Goal: Navigation & Orientation: Find specific page/section

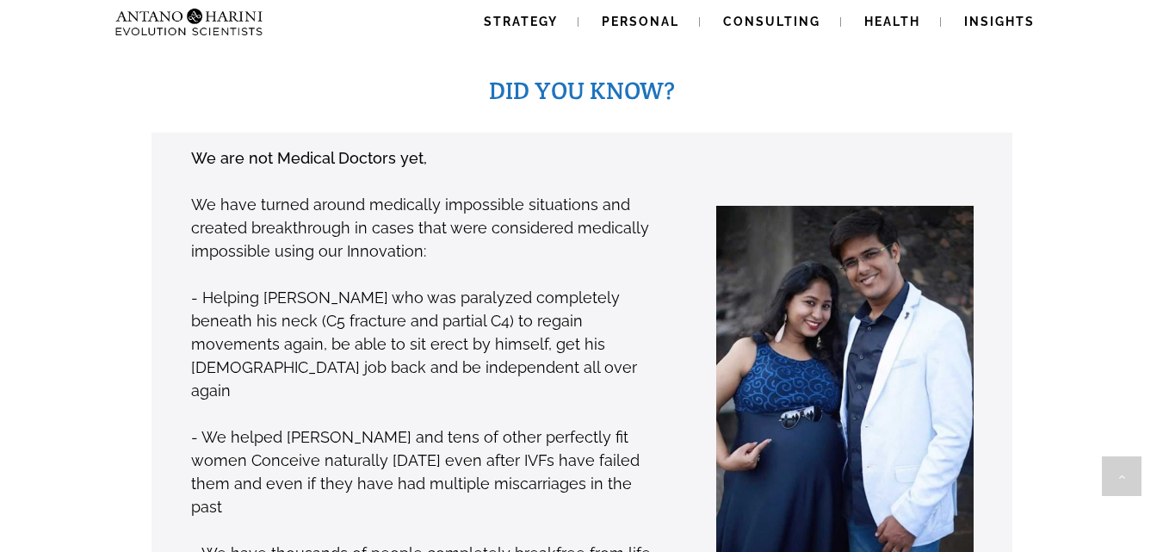
click at [410, 205] on p "We have turned around medically impossible situations and created breakthrough …" at bounding box center [426, 228] width 471 height 70
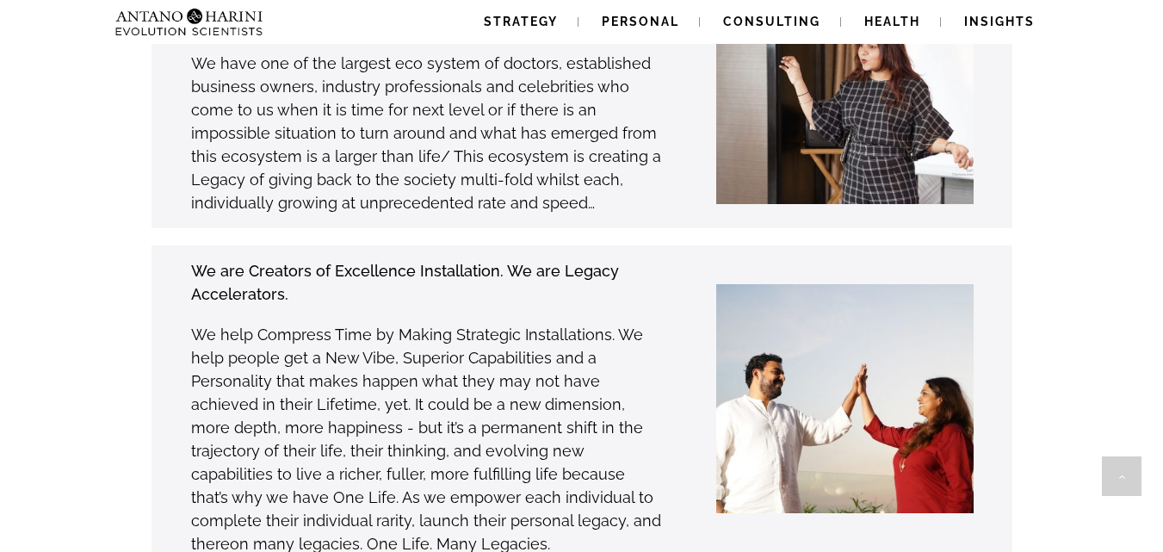
scroll to position [4950, 0]
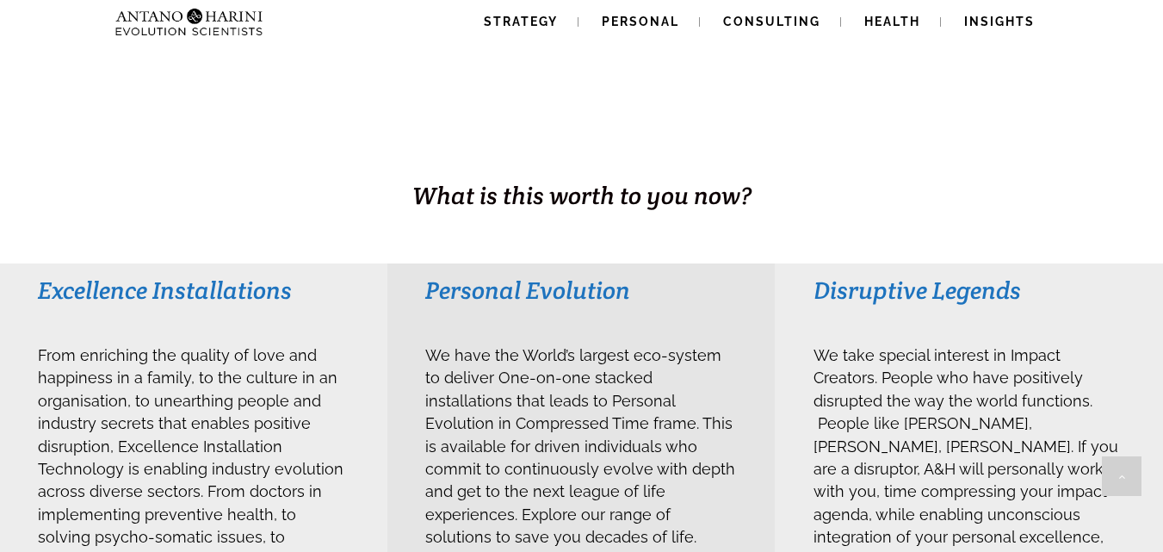
scroll to position [0, 0]
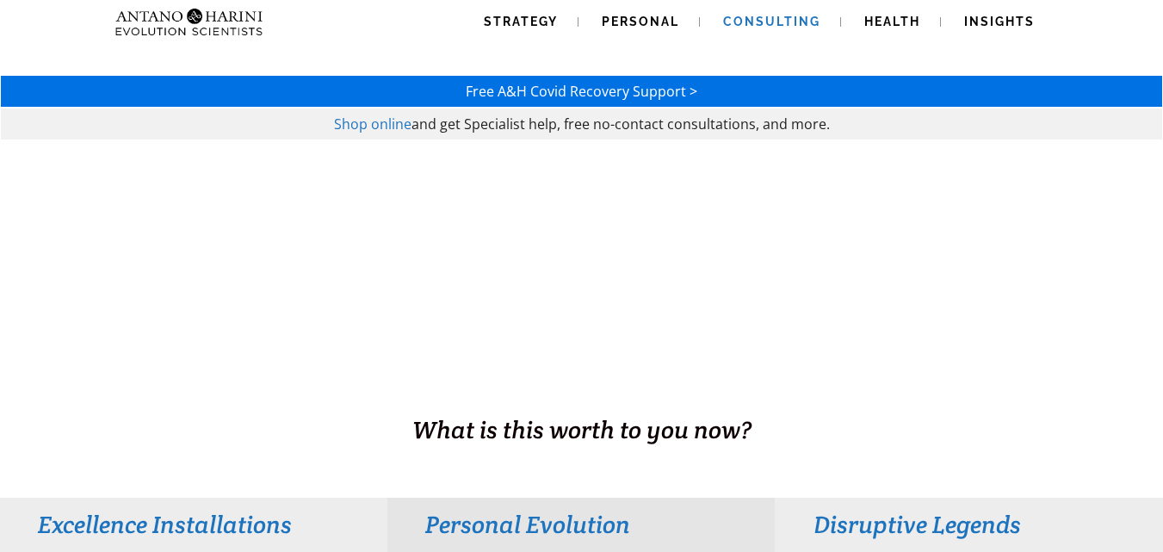
click at [781, 18] on span "Consulting" at bounding box center [771, 22] width 97 height 14
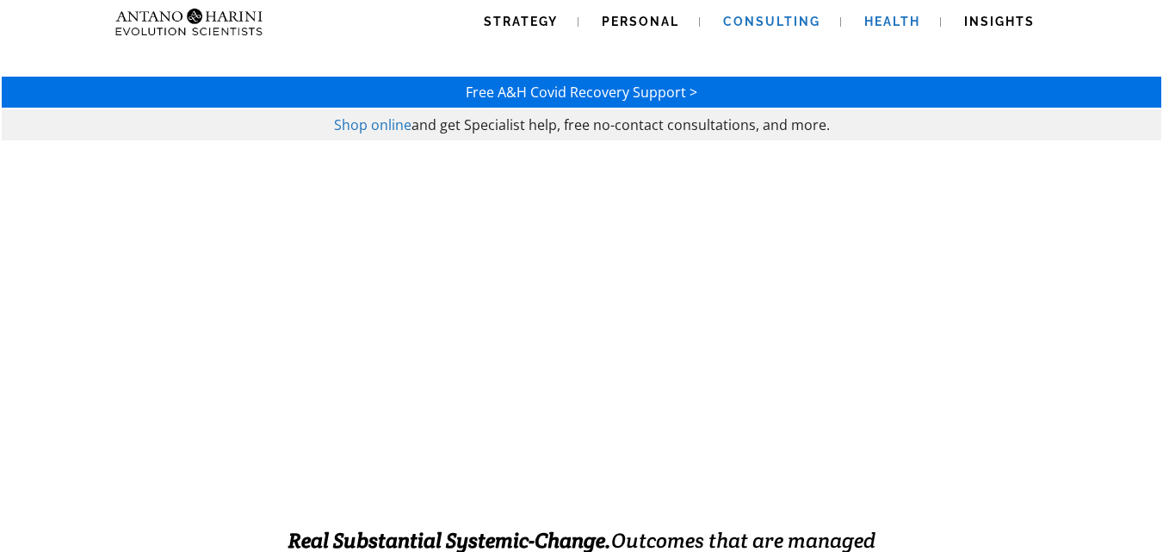
click at [905, 23] on span "Health" at bounding box center [892, 22] width 56 height 14
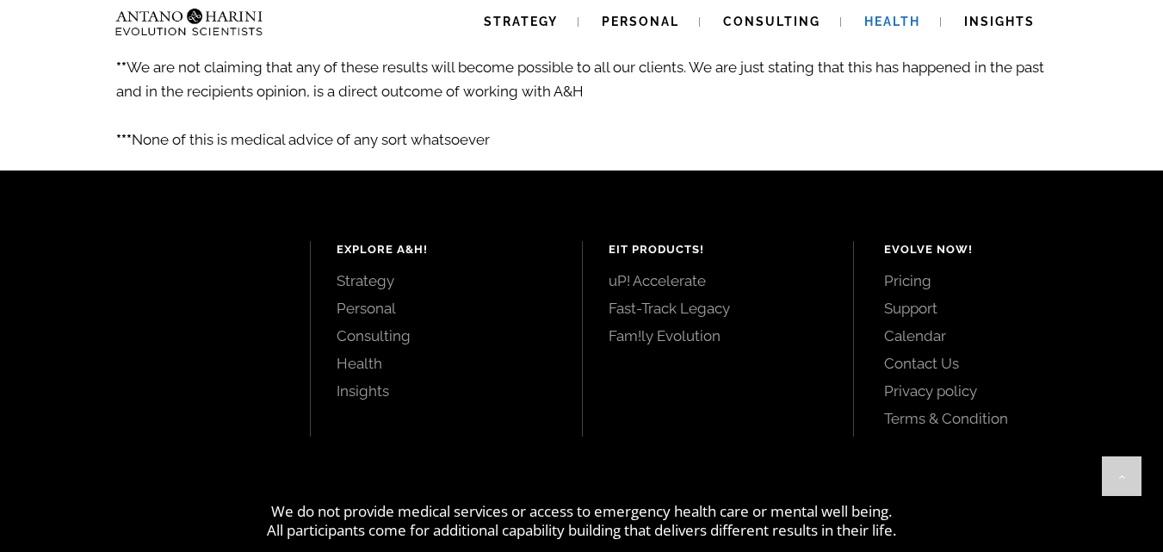
scroll to position [3208, 0]
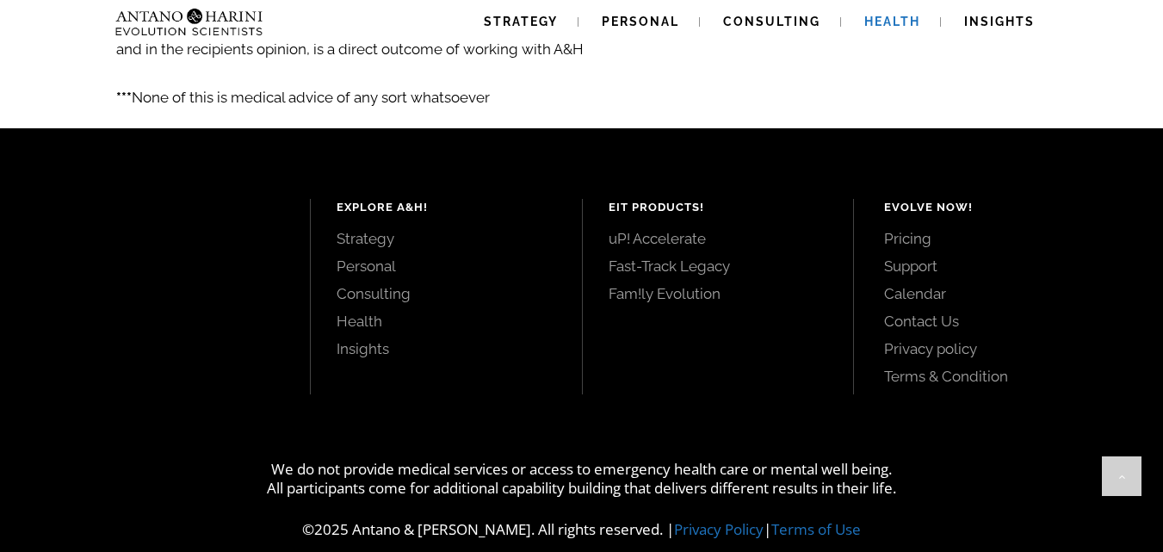
click at [72, 335] on div at bounding box center [174, 296] width 271 height 195
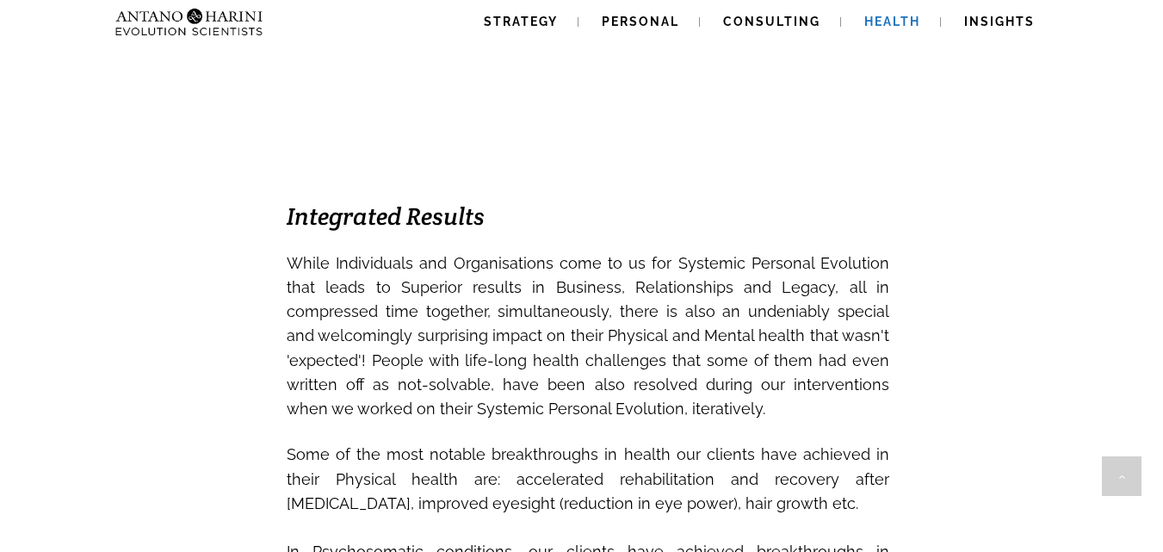
click at [143, 377] on div "Mental Health, Physical Wellness and Psychosomatic Response. We make structured…" at bounding box center [587, 534] width 947 height 2626
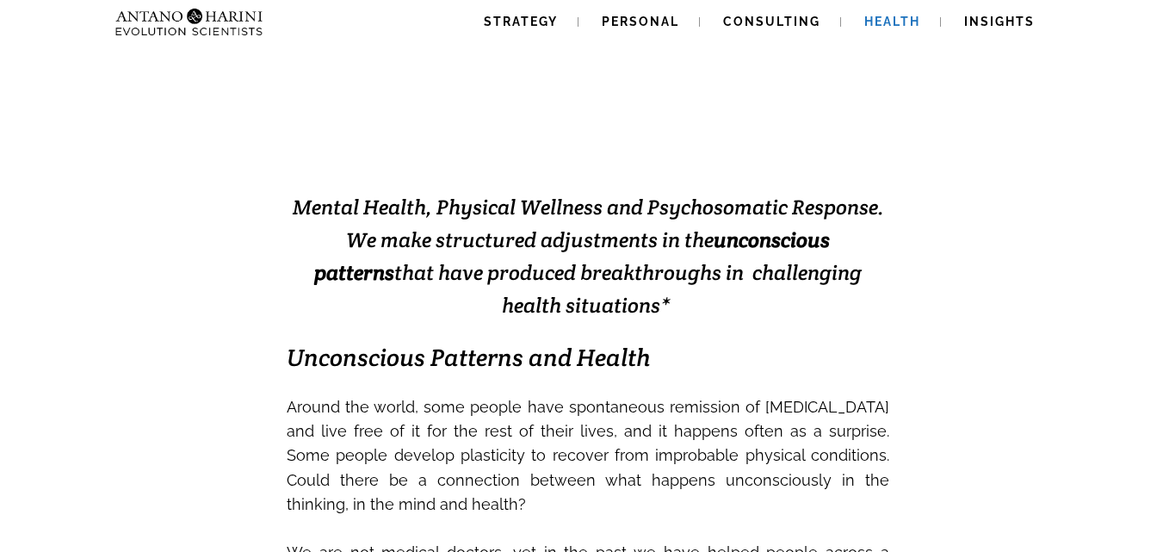
scroll to position [0, 0]
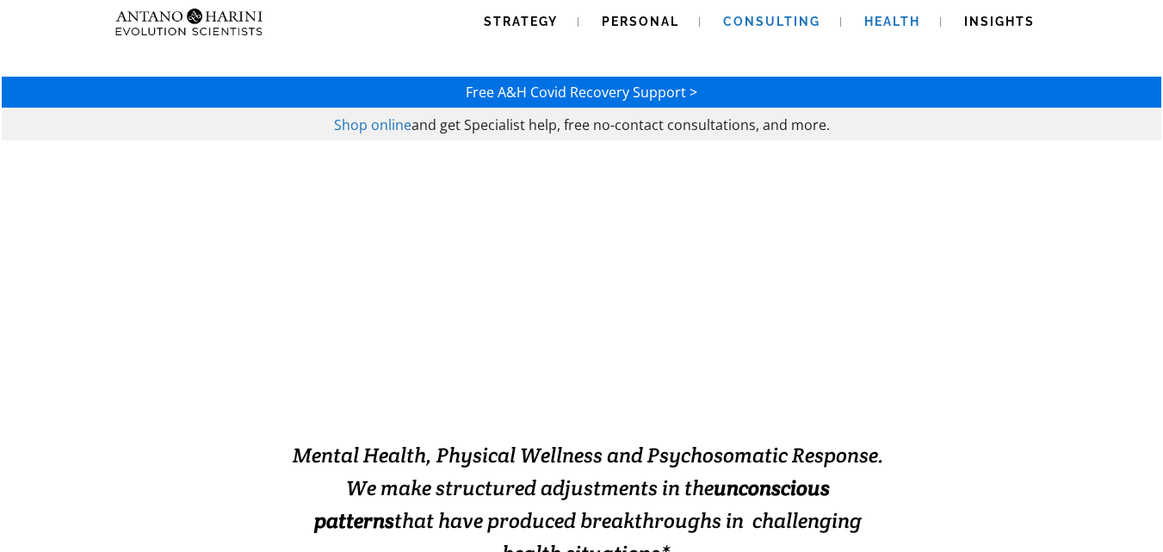
click at [776, 15] on span "Consulting" at bounding box center [771, 22] width 97 height 14
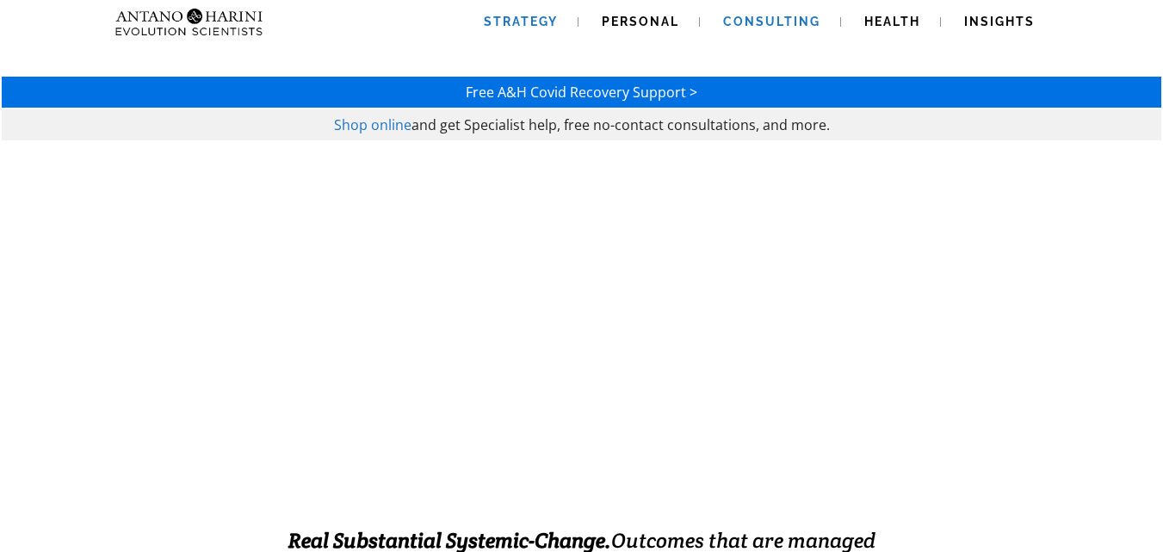
click at [550, 15] on span "Strategy" at bounding box center [521, 22] width 74 height 14
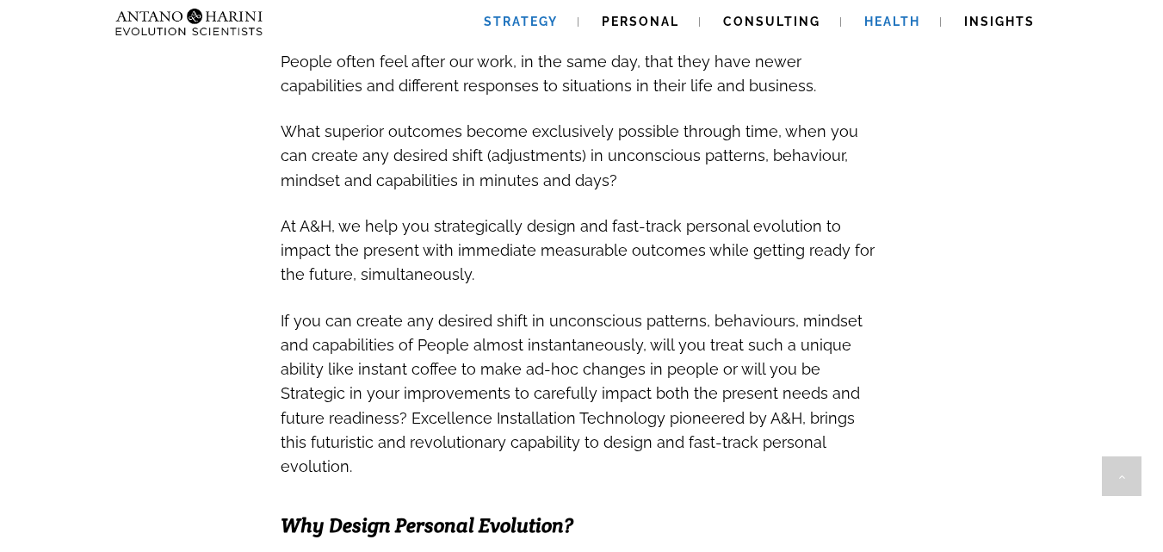
click at [906, 22] on span "Health" at bounding box center [892, 22] width 56 height 14
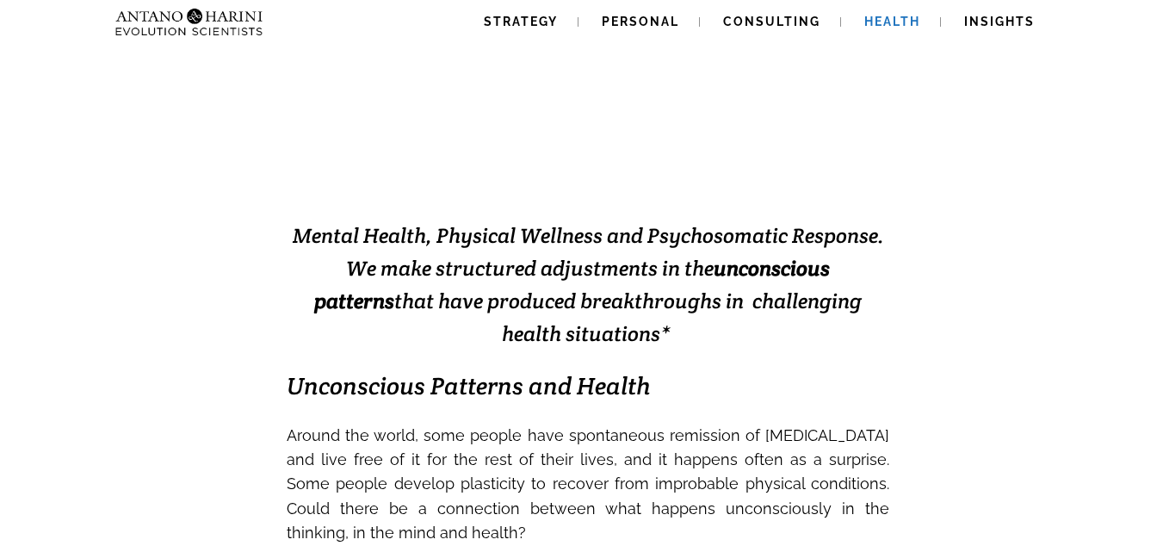
scroll to position [221, 0]
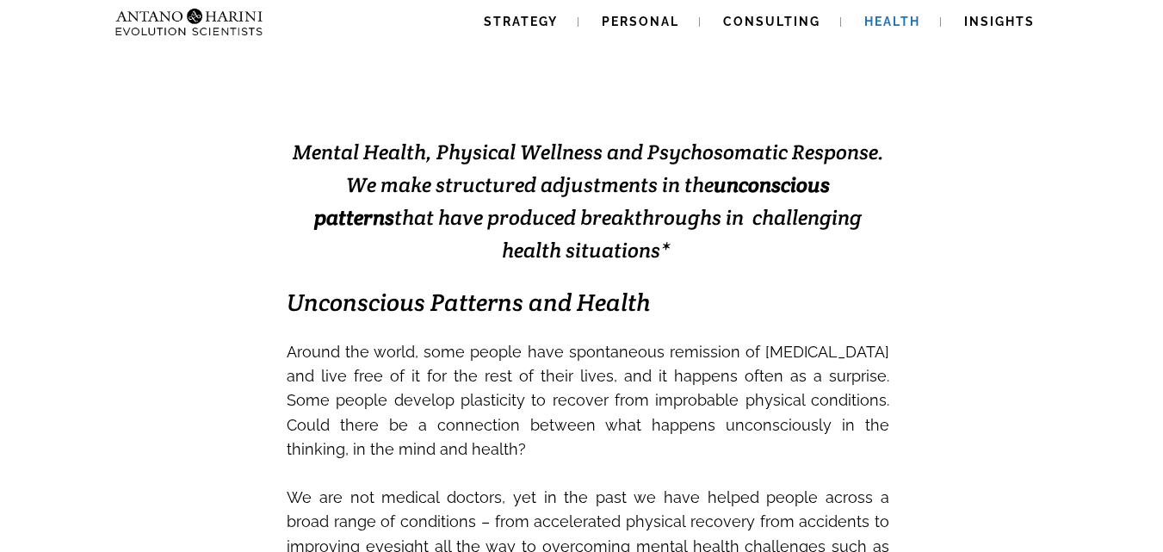
scroll to position [0, 0]
